Goal: Obtain resource: Obtain resource

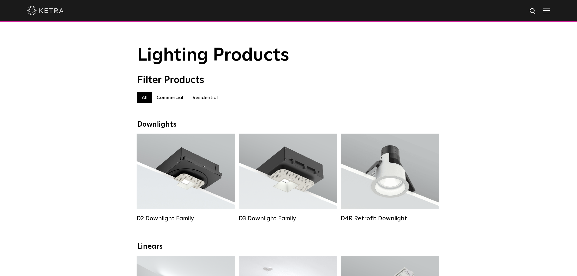
select select "Lighting Designer"
select select "[GEOGRAPHIC_DATA]"
select select "Lighting Designer"
select select "[GEOGRAPHIC_DATA]"
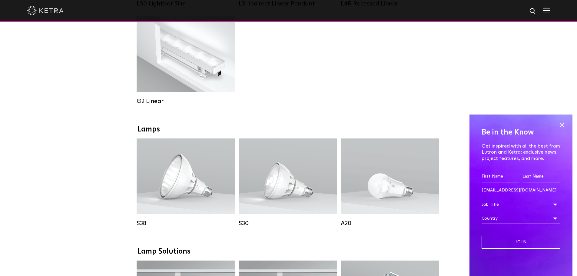
scroll to position [394, 0]
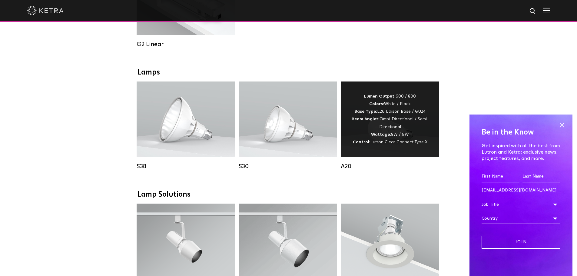
click at [380, 137] on strong "Wattage:" at bounding box center [381, 134] width 20 height 4
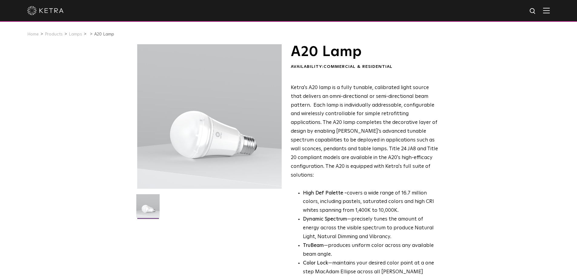
select select "Lighting Designer"
select select "[GEOGRAPHIC_DATA]"
select select "Lighting Designer"
select select "[GEOGRAPHIC_DATA]"
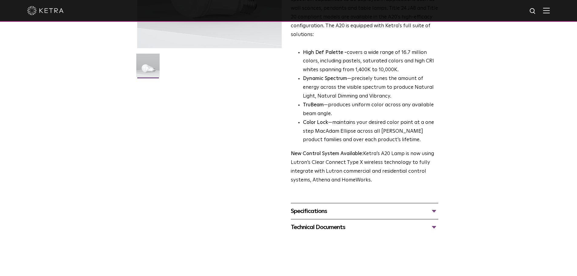
scroll to position [152, 0]
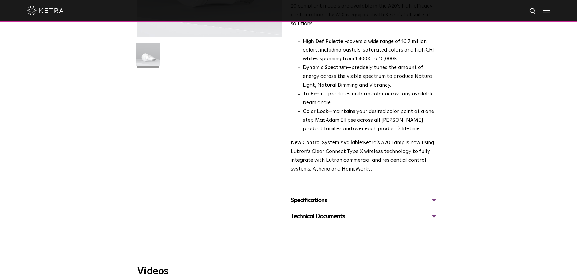
click at [434, 195] on div "Specifications" at bounding box center [365, 200] width 148 height 10
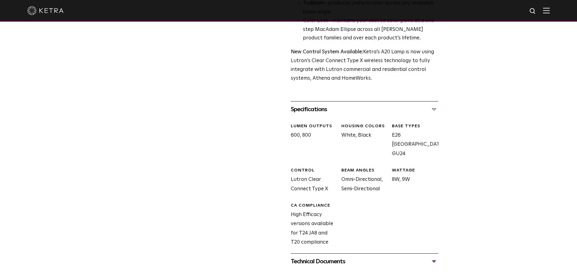
scroll to position [303, 0]
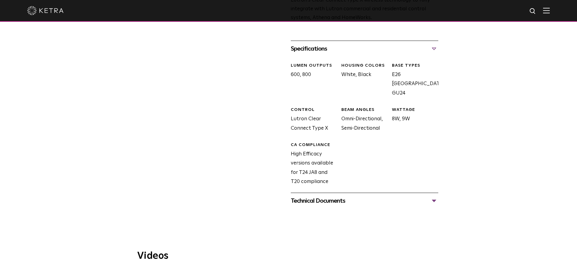
click at [434, 196] on div "Technical Documents" at bounding box center [365, 201] width 148 height 10
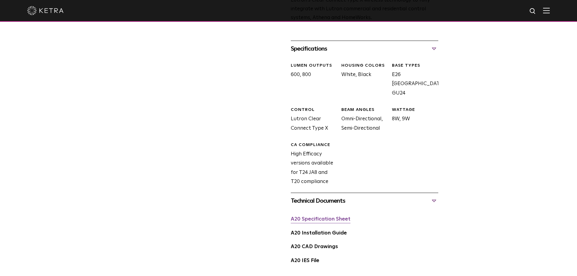
click at [332, 217] on link "A20 Specification Sheet" at bounding box center [321, 219] width 60 height 5
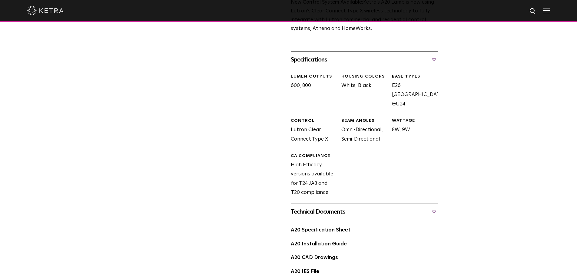
scroll to position [273, 0]
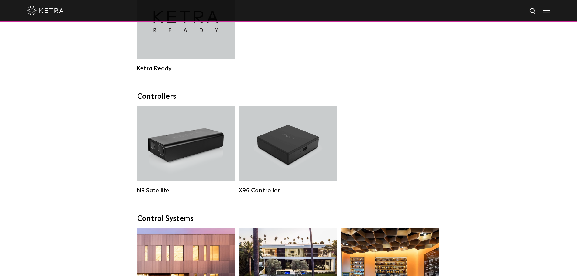
select select "Lighting Designer"
select select "[GEOGRAPHIC_DATA]"
select select "Lighting Designer"
select select "[GEOGRAPHIC_DATA]"
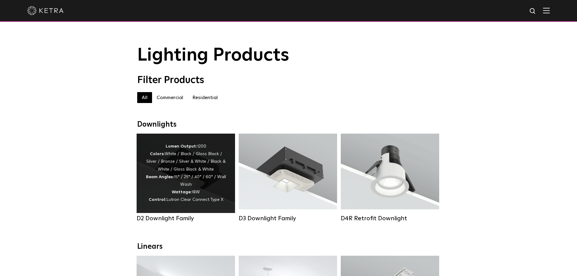
click at [178, 185] on div "Lumen Output: 1200 Colors: White / Black / Gloss Black / Silver / Bronze / Silv…" at bounding box center [186, 173] width 80 height 61
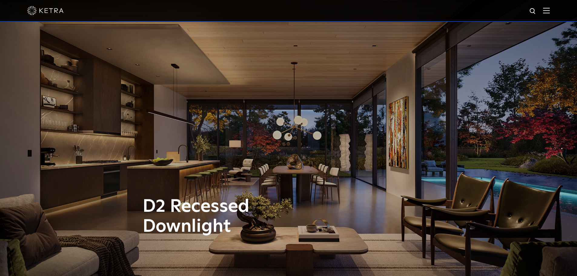
select select "Lighting Designer"
select select "[GEOGRAPHIC_DATA]"
select select "Lighting Designer"
select select "[GEOGRAPHIC_DATA]"
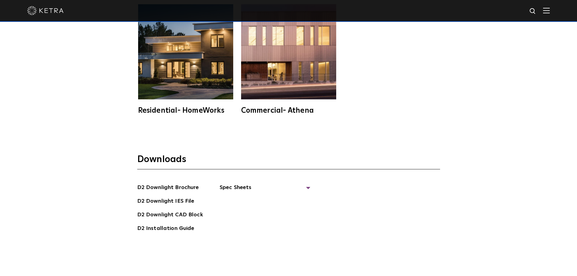
scroll to position [1697, 0]
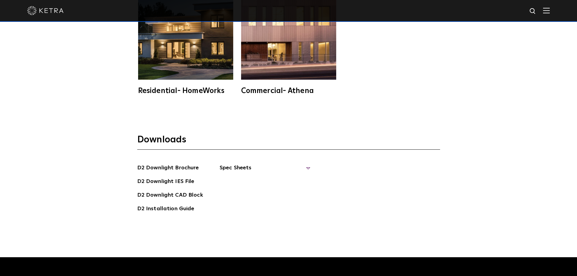
click at [305, 164] on span "Spec Sheets" at bounding box center [265, 170] width 91 height 13
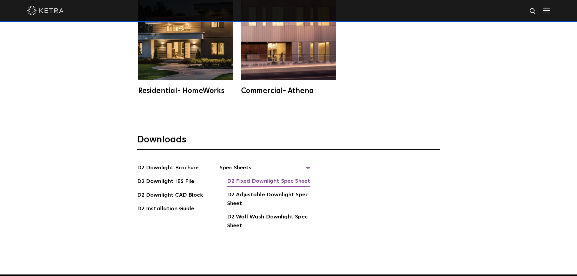
click at [272, 177] on link "D2 Fixed Downlight Spec Sheet" at bounding box center [268, 182] width 83 height 10
